Goal: Task Accomplishment & Management: Manage account settings

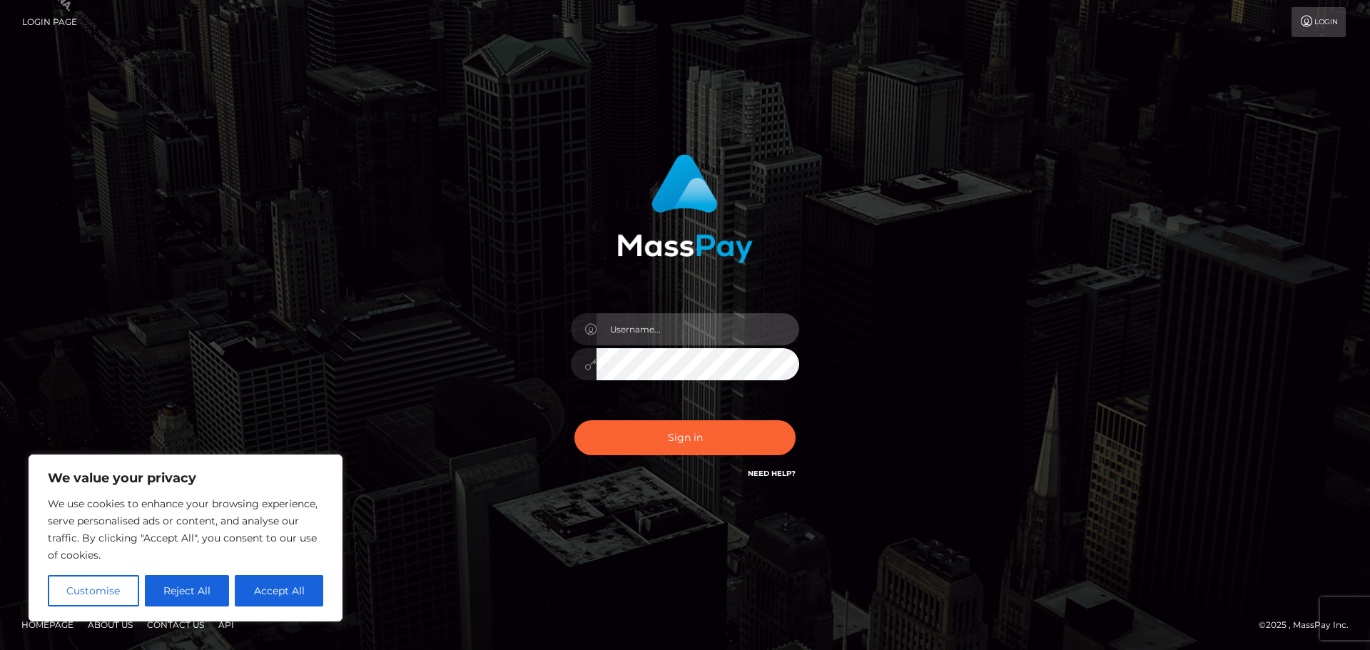
click at [676, 336] on input "text" at bounding box center [698, 329] width 203 height 32
type input "[PERSON_NAME].Silversocial"
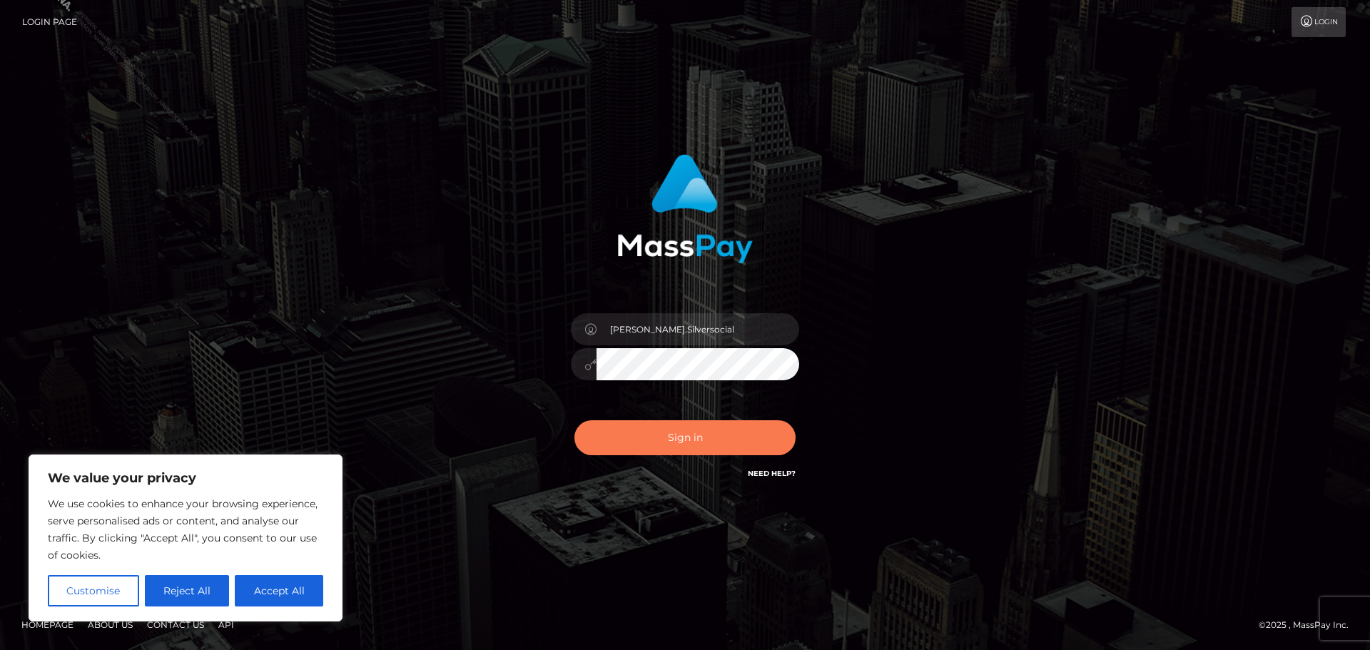
click at [700, 428] on button "Sign in" at bounding box center [685, 437] width 221 height 35
click at [1058, 356] on div "[PERSON_NAME].Silversocial Sign in" at bounding box center [685, 324] width 814 height 363
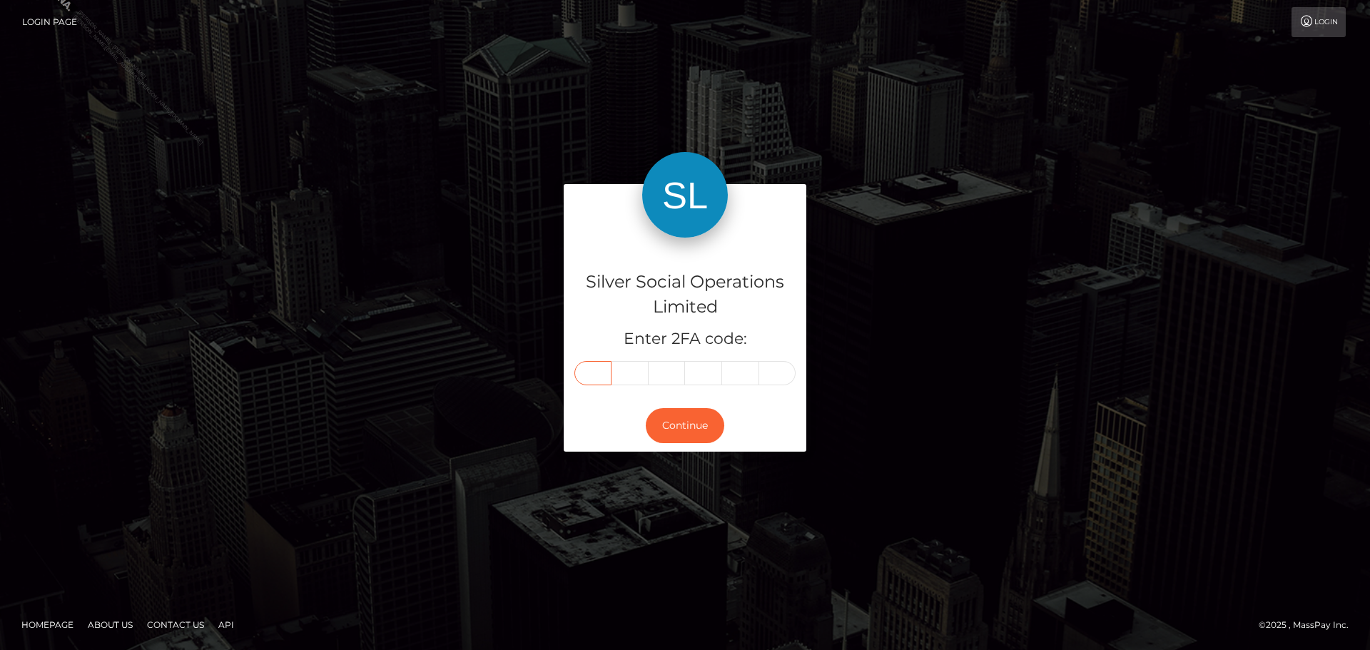
click at [597, 368] on input "text" at bounding box center [593, 373] width 37 height 24
type input "0"
type input "9"
type input "1"
type input "7"
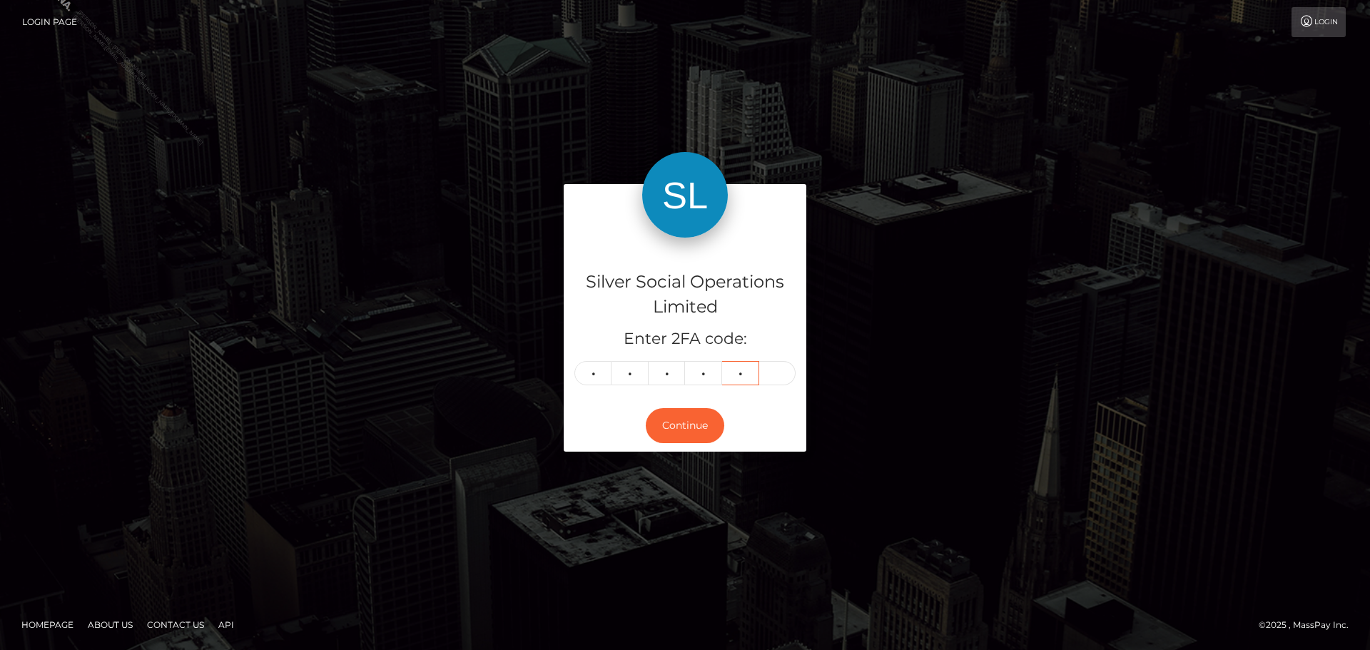
type input "0"
type input "7"
